Goal: Navigation & Orientation: Find specific page/section

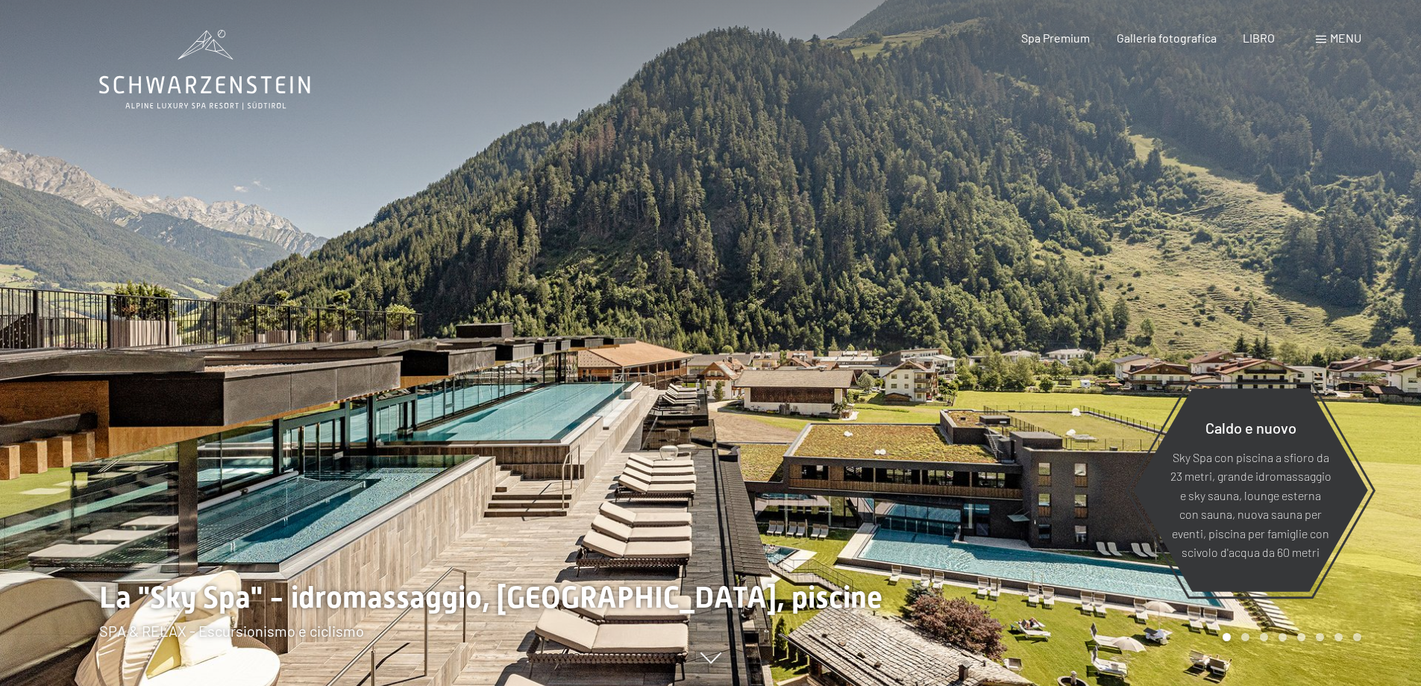
click at [1321, 34] on div "menu" at bounding box center [1339, 38] width 46 height 16
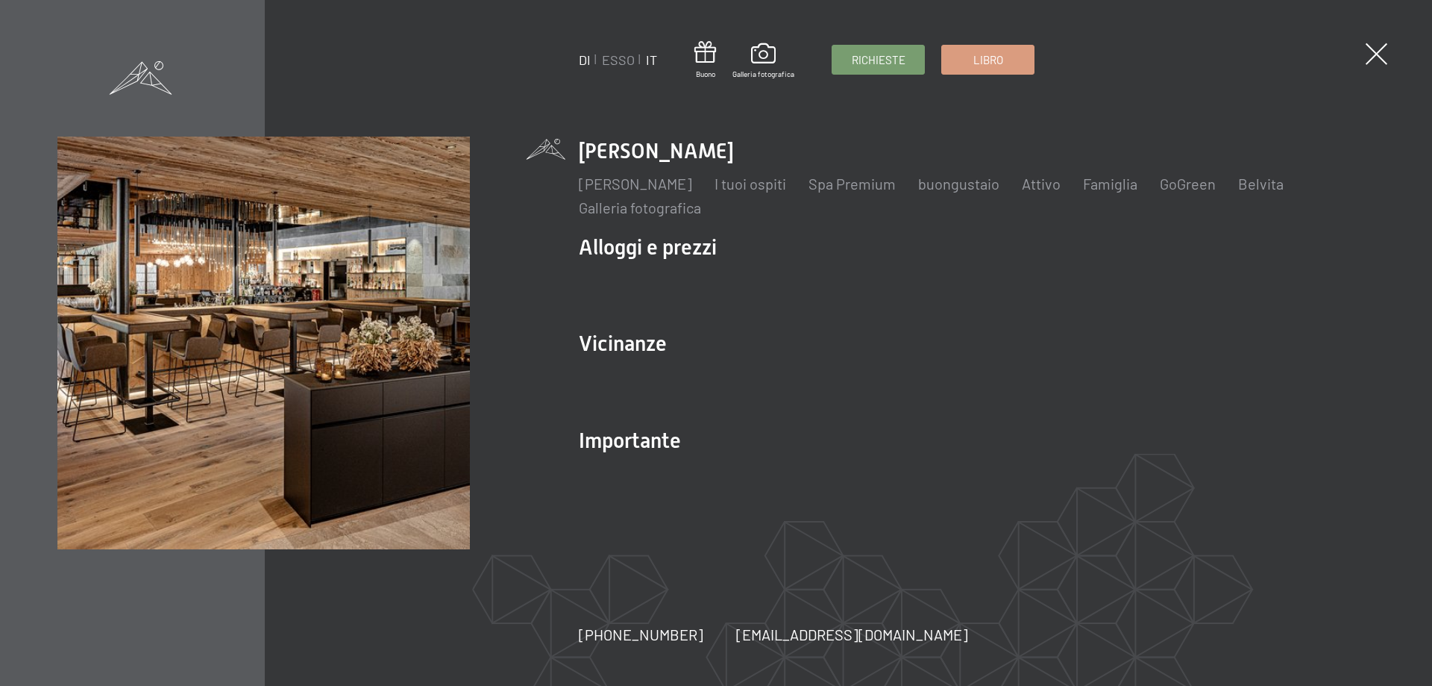
click at [648, 63] on font "IT" at bounding box center [651, 59] width 11 height 16
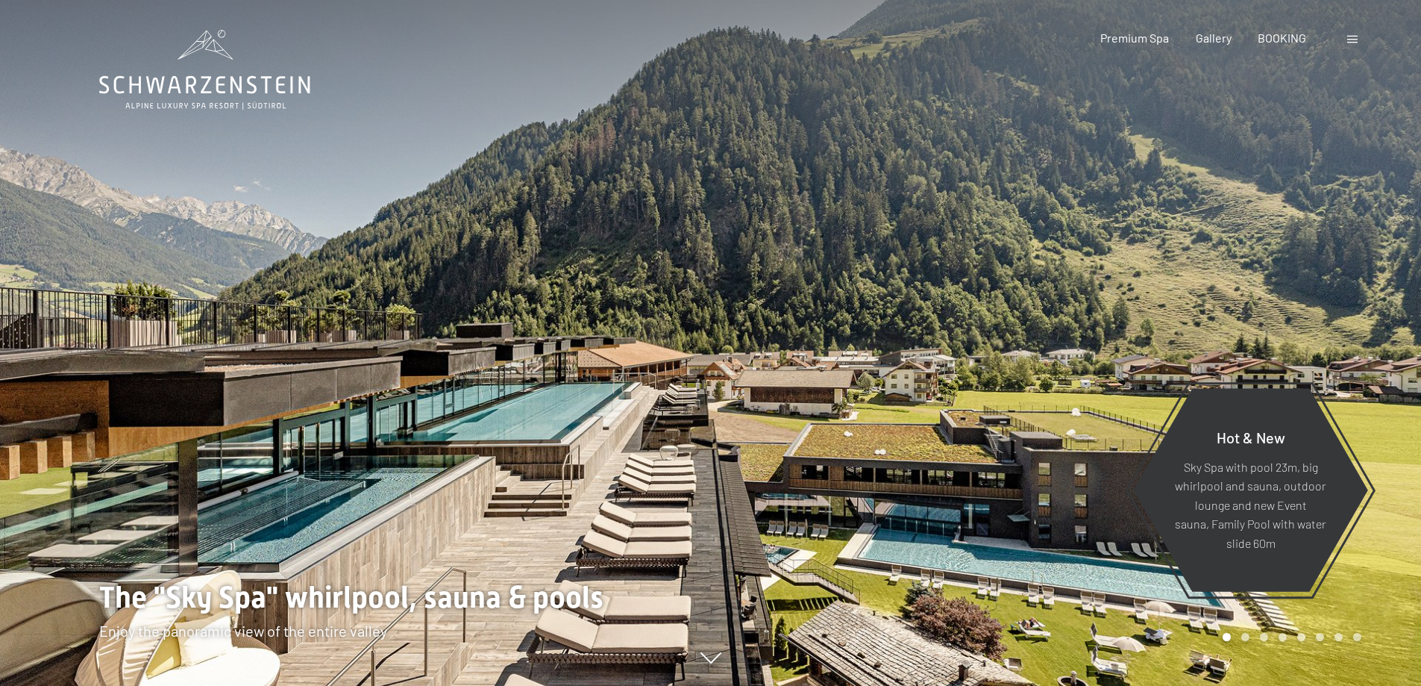
click at [1354, 42] on span at bounding box center [1352, 39] width 10 height 7
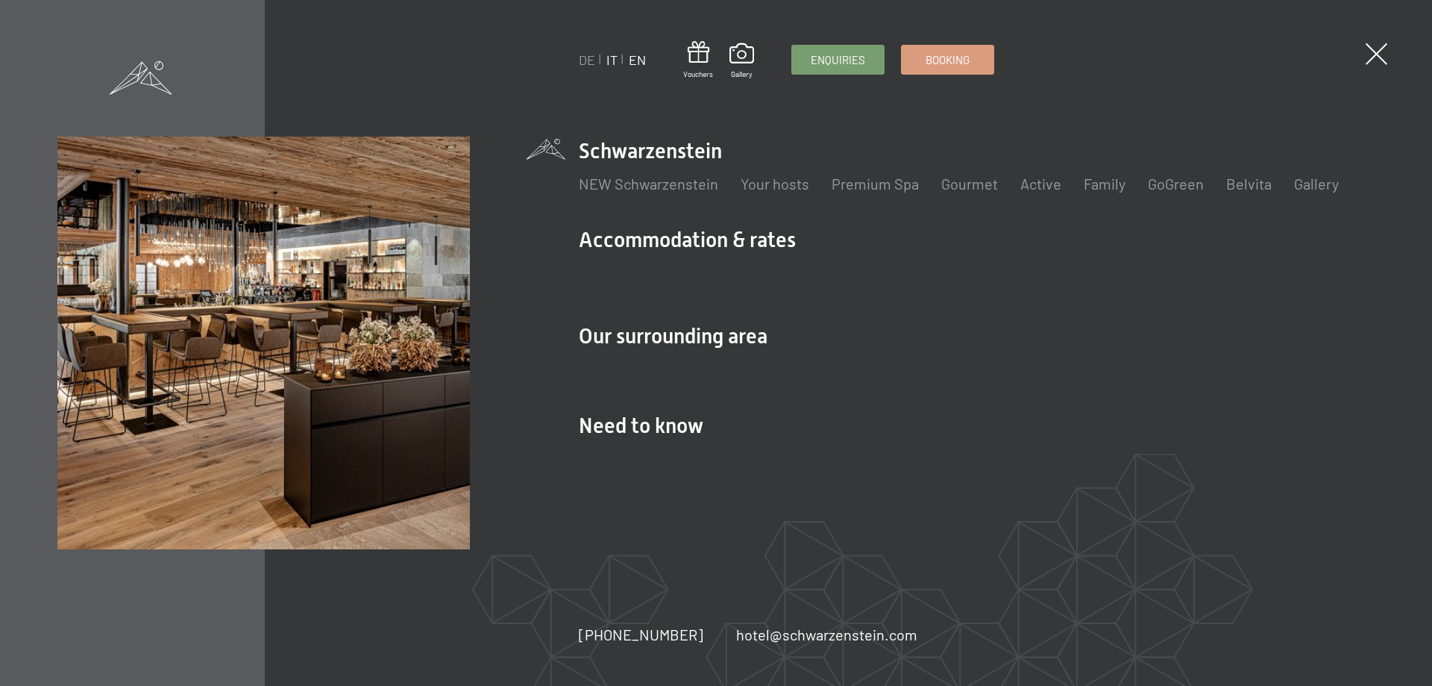
click at [612, 63] on link "IT" at bounding box center [612, 59] width 11 height 16
click at [609, 62] on link "IT" at bounding box center [612, 59] width 11 height 16
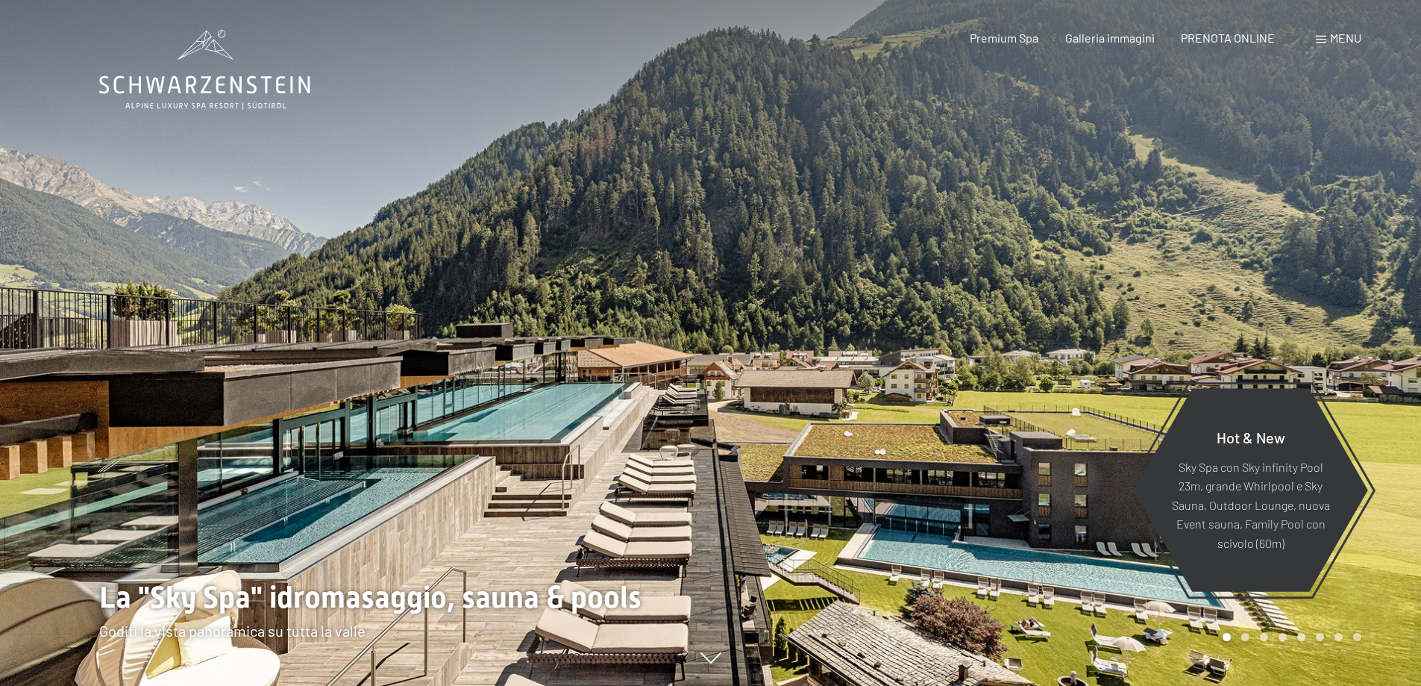
click at [1332, 41] on span "Menu" at bounding box center [1345, 38] width 31 height 14
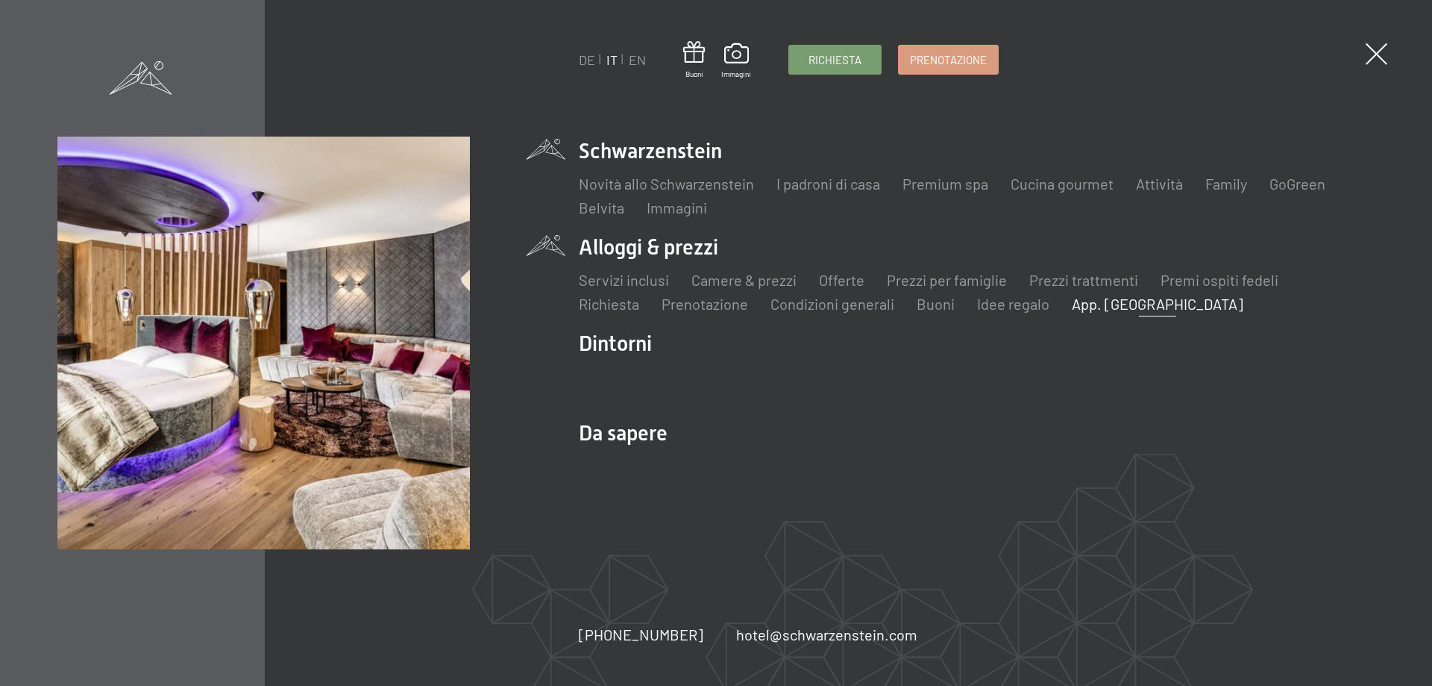
click at [1111, 310] on link "App. [GEOGRAPHIC_DATA]" at bounding box center [1158, 304] width 172 height 18
